Goal: Find specific page/section: Find specific page/section

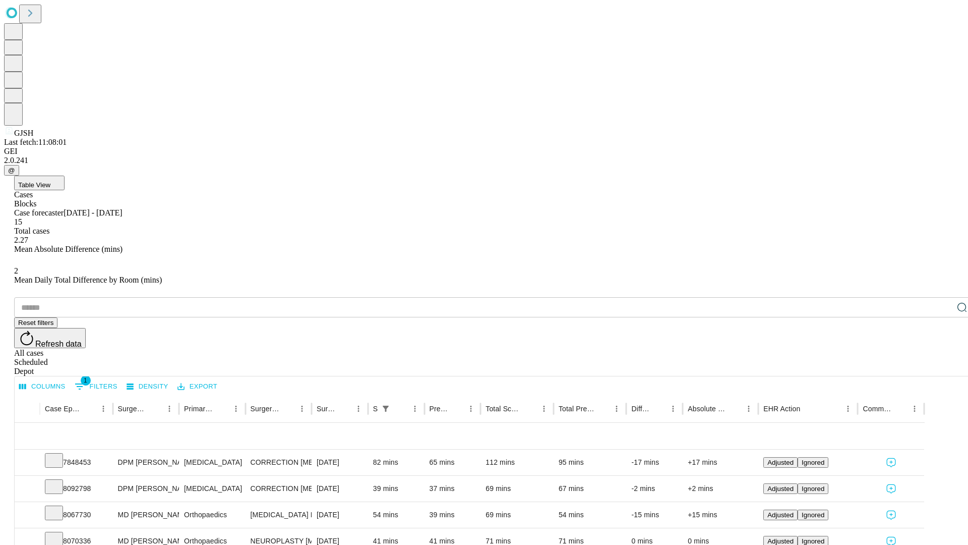
scroll to position [33, 0]
click at [59, 454] on icon at bounding box center [54, 459] width 10 height 10
